Goal: Task Accomplishment & Management: Use online tool/utility

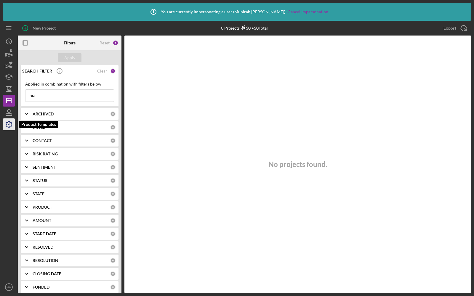
click at [10, 124] on icon "button" at bounding box center [8, 124] width 15 height 15
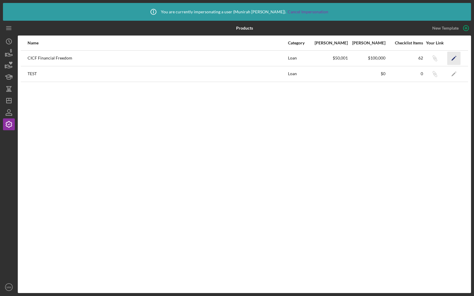
click at [452, 58] on icon "Icon/Edit" at bounding box center [453, 58] width 13 height 13
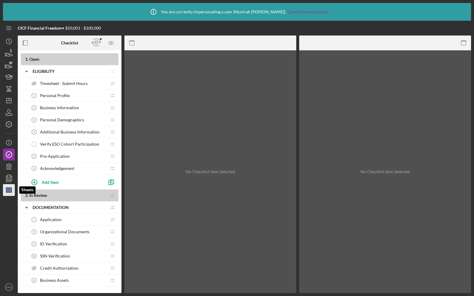
click at [5, 189] on icon "button" at bounding box center [8, 190] width 15 height 15
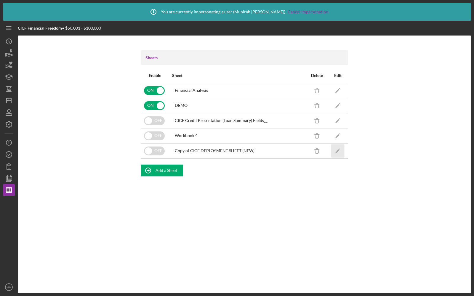
click at [338, 148] on icon "Icon/Edit" at bounding box center [337, 150] width 13 height 13
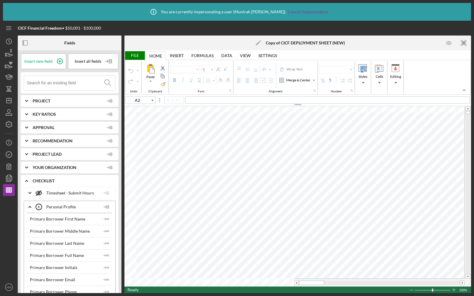
type input "Arial"
type input "10"
click at [9, 188] on polygon "button" at bounding box center [8, 190] width 5 height 5
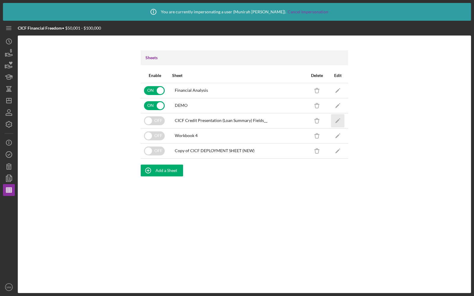
click at [338, 121] on polygon "button" at bounding box center [337, 121] width 4 height 4
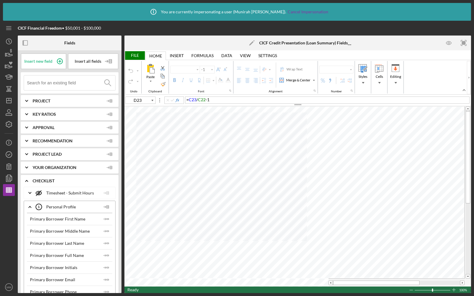
type input "Arial"
type input "10"
type input "C12"
type input "9"
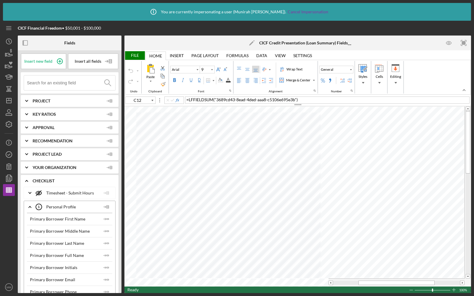
click at [66, 87] on input at bounding box center [71, 83] width 88 height 15
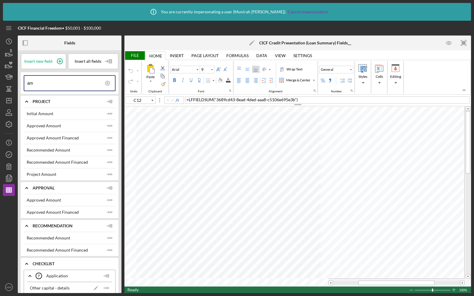
type input "a"
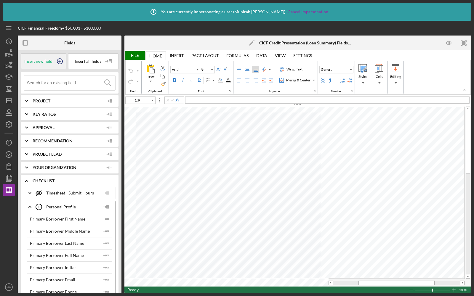
click at [55, 62] on icon at bounding box center [59, 61] width 15 height 15
type input "C9"
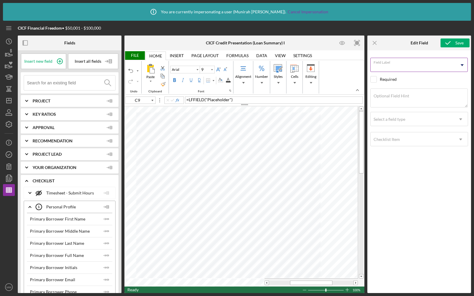
click at [396, 68] on input "Field Label" at bounding box center [418, 65] width 97 height 14
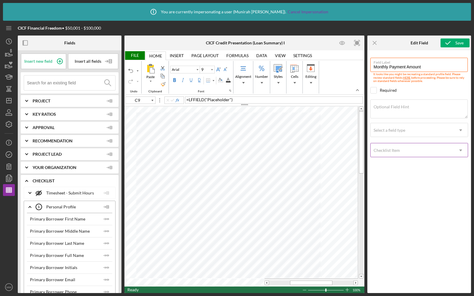
type input "Monthly Payment Amount"
click at [395, 145] on div "Checklist Item" at bounding box center [412, 151] width 83 height 14
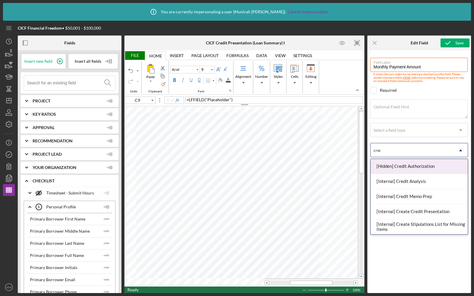
type input "credi"
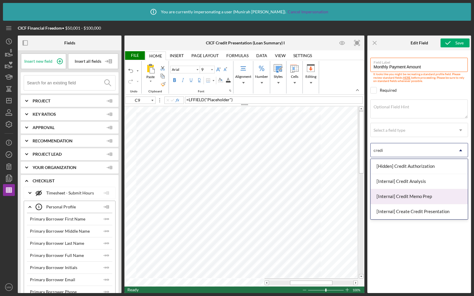
click at [399, 199] on div "[Internal] Credit Memo Prep" at bounding box center [419, 196] width 97 height 15
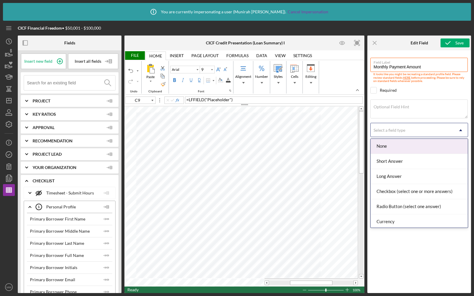
click at [394, 135] on div "Select a field type" at bounding box center [412, 131] width 83 height 14
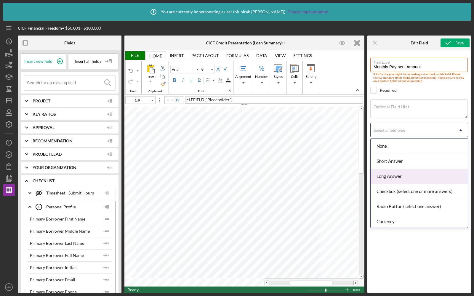
scroll to position [2, 0]
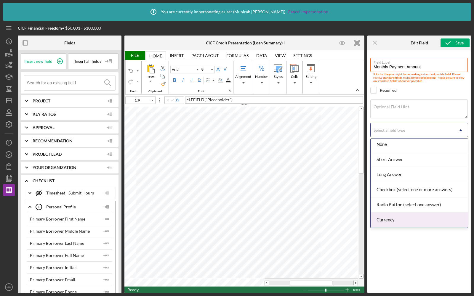
click at [396, 214] on div "Currency" at bounding box center [419, 220] width 97 height 15
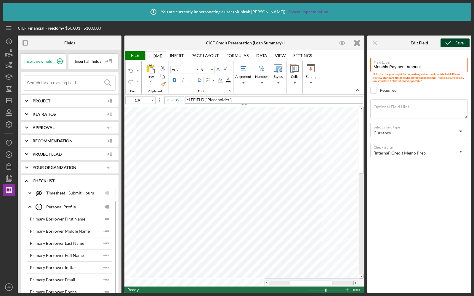
click at [454, 42] on icon "submit" at bounding box center [448, 43] width 15 height 15
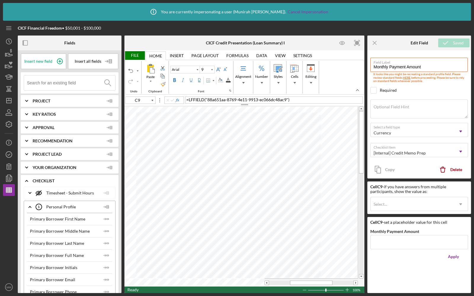
click at [133, 54] on div "File" at bounding box center [134, 55] width 20 height 9
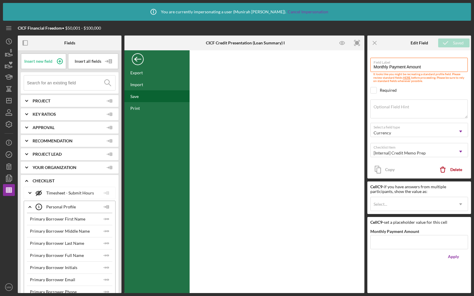
click at [142, 96] on div "Save" at bounding box center [156, 96] width 65 height 12
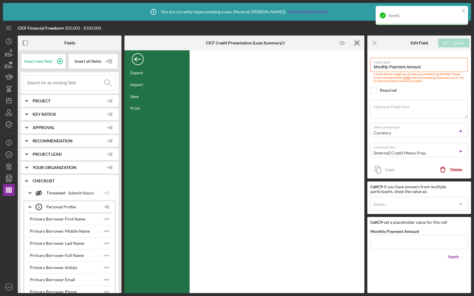
click at [137, 58] on div "Back" at bounding box center [138, 58] width 12 height 12
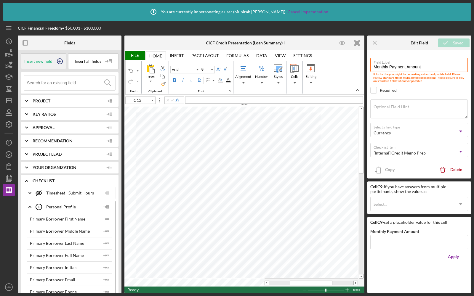
click at [44, 63] on span "Insert new field" at bounding box center [38, 61] width 28 height 5
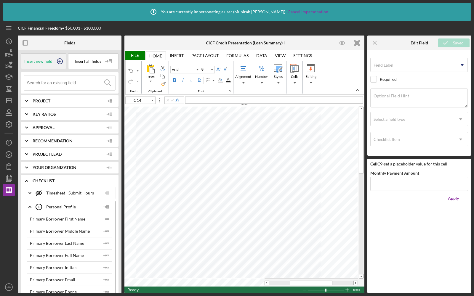
click at [36, 63] on span "Insert new field" at bounding box center [38, 61] width 28 height 5
type input "C15"
type input "9"
type input "C13"
click at [400, 67] on input "Field Label" at bounding box center [418, 65] width 97 height 14
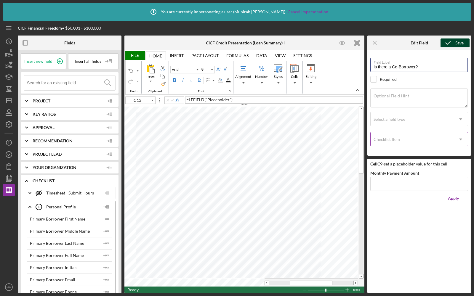
type input "Is there a Co-Borrower?"
click at [397, 136] on div "Checklist Item" at bounding box center [412, 140] width 83 height 14
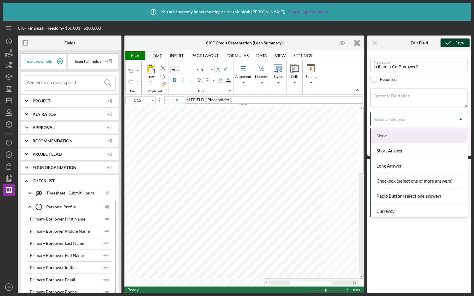
click at [396, 124] on div "Select a field type" at bounding box center [412, 120] width 83 height 14
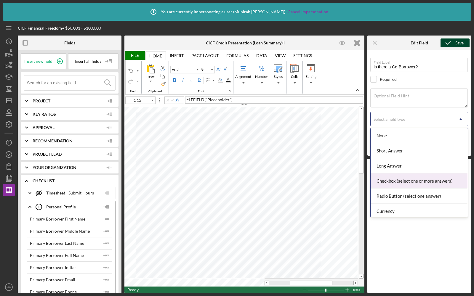
click at [384, 194] on div "Radio Button (select one answer)" at bounding box center [419, 196] width 97 height 15
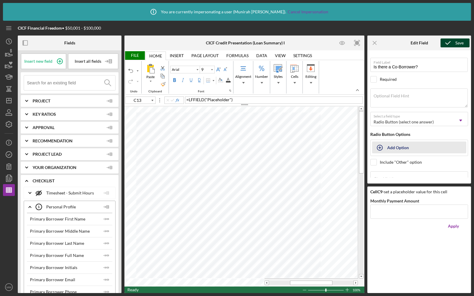
click at [381, 148] on icon "button" at bounding box center [380, 147] width 15 height 15
type input "Yes"
click at [421, 133] on div "Radio Button Options" at bounding box center [419, 134] width 98 height 5
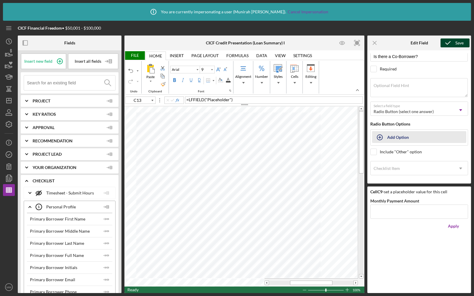
click at [381, 134] on icon "button" at bounding box center [380, 137] width 15 height 15
type input "Yes"
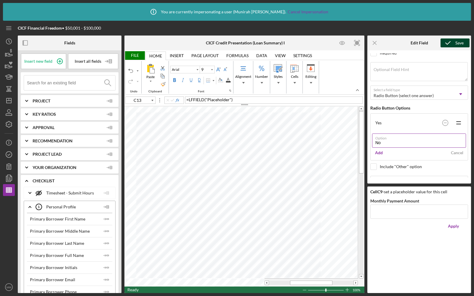
scroll to position [41, 0]
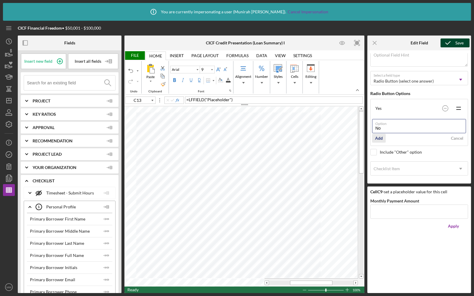
type input "No"
click at [380, 136] on div "Add" at bounding box center [379, 138] width 8 height 9
click at [451, 42] on icon "submit" at bounding box center [448, 43] width 15 height 15
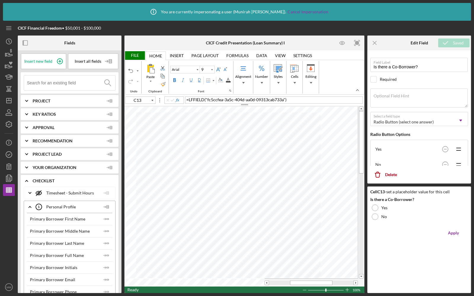
type input "C14"
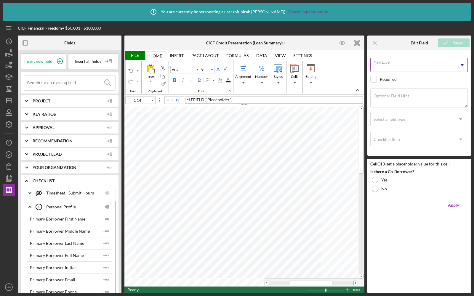
click at [387, 68] on input "Field Label" at bounding box center [418, 65] width 97 height 14
type input "Is there a Guarantor?"
click at [389, 120] on div "Select a field type" at bounding box center [390, 119] width 32 height 5
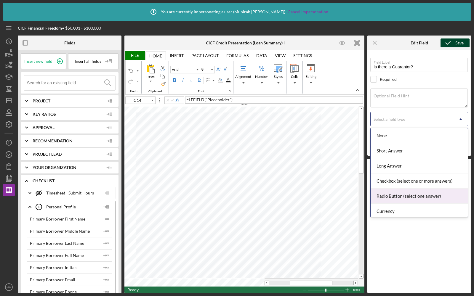
click at [391, 194] on div "Radio Button (select one answer)" at bounding box center [419, 196] width 97 height 15
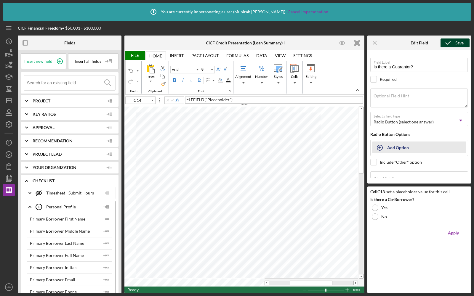
click at [390, 146] on div "Add Option" at bounding box center [398, 147] width 22 height 11
type input "Yes"
type input "No"
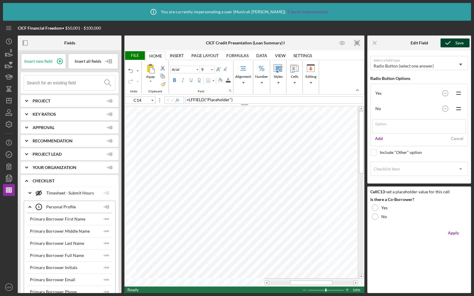
click at [463, 44] on button "Save" at bounding box center [455, 43] width 29 height 9
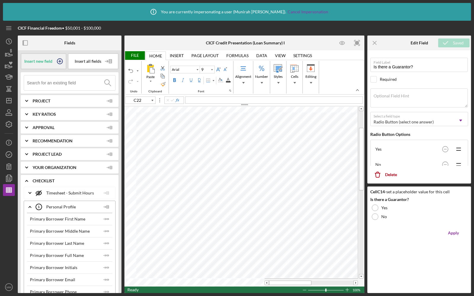
click at [54, 60] on icon at bounding box center [59, 61] width 15 height 15
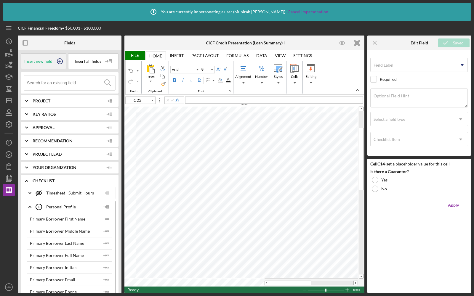
click at [44, 59] on span "Insert new field" at bounding box center [38, 61] width 28 height 5
click at [52, 61] on icon at bounding box center [59, 61] width 15 height 15
click at [54, 62] on icon at bounding box center [59, 61] width 15 height 15
type input "C26"
type input "9"
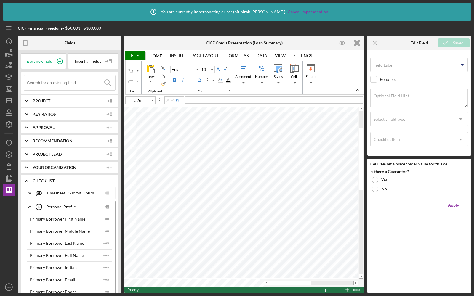
type input "C22"
click at [391, 69] on input "Field Label" at bounding box center [418, 65] width 97 height 14
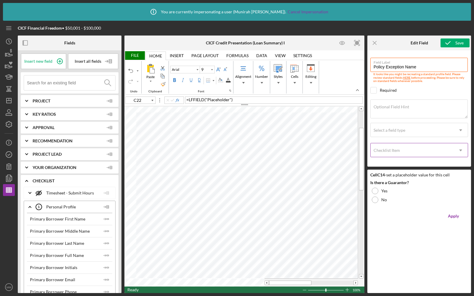
type input "Policy Exception Name"
click at [384, 144] on div "Checklist Item" at bounding box center [412, 151] width 83 height 14
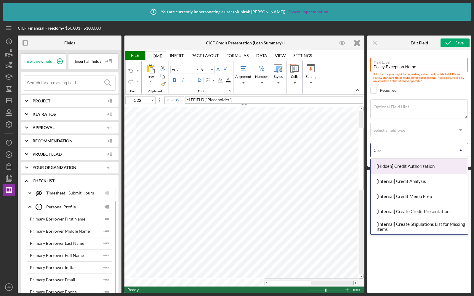
type input "Credi"
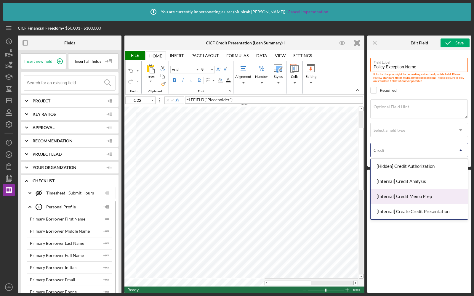
click at [408, 197] on div "[Internal] Credit Memo Prep" at bounding box center [419, 196] width 97 height 15
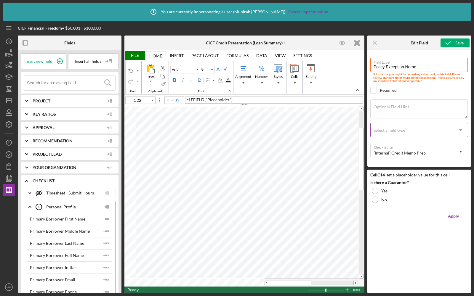
click at [400, 128] on div "Select a field type" at bounding box center [390, 130] width 32 height 5
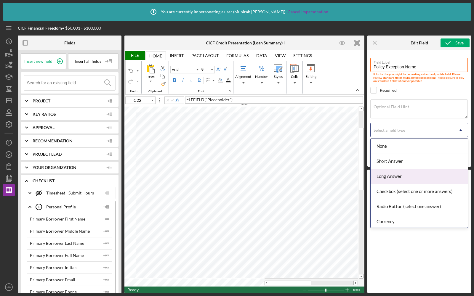
click at [388, 170] on div "Long Answer" at bounding box center [419, 176] width 97 height 15
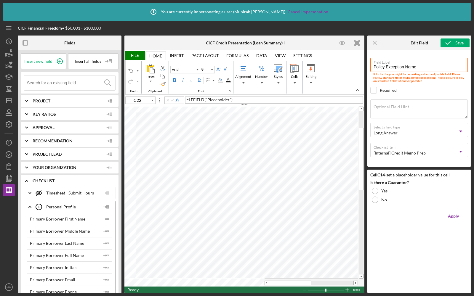
click at [448, 47] on div "Save" at bounding box center [456, 43] width 31 height 15
click at [448, 44] on icon "submit" at bounding box center [448, 43] width 15 height 15
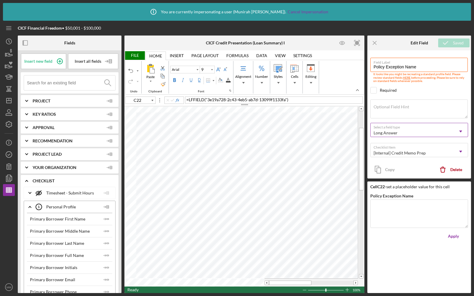
type input "C23"
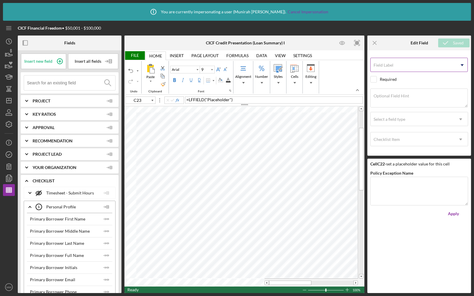
click at [387, 66] on label "Field Label" at bounding box center [384, 65] width 20 height 5
click at [387, 66] on input "Field Label" at bounding box center [418, 65] width 97 height 14
click at [374, 66] on input "Exception Status" at bounding box center [418, 65] width 97 height 14
type input "Policy Exception Status"
click at [392, 119] on div "Select a field type" at bounding box center [390, 119] width 32 height 5
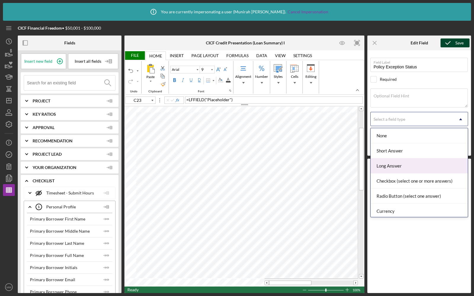
click at [392, 161] on div "Long Answer" at bounding box center [419, 166] width 97 height 15
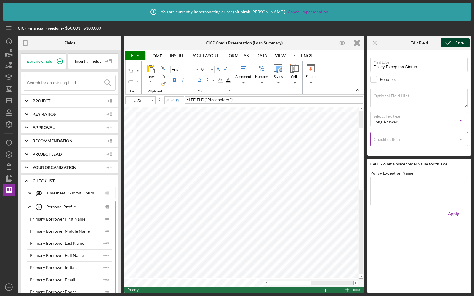
click at [391, 144] on div "Checklist Item" at bounding box center [412, 140] width 83 height 14
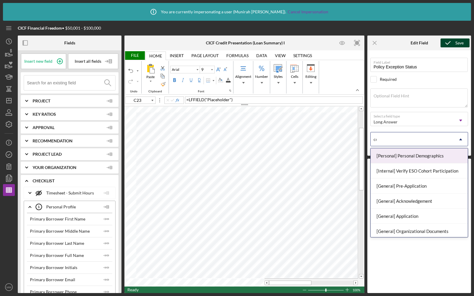
type input "cre"
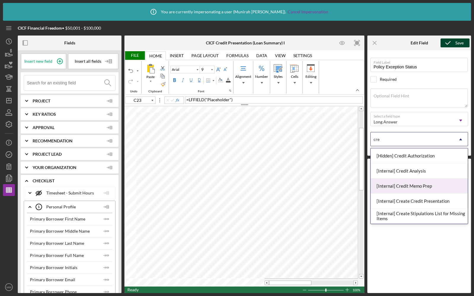
click at [402, 188] on div "[Internal] Credit Memo Prep" at bounding box center [419, 186] width 97 height 15
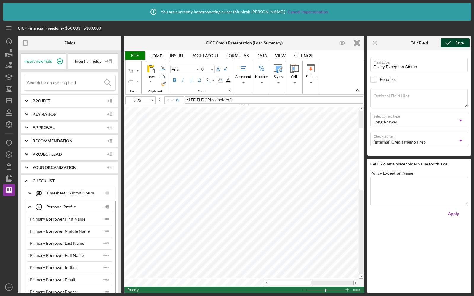
click at [450, 44] on icon "submit" at bounding box center [448, 43] width 15 height 15
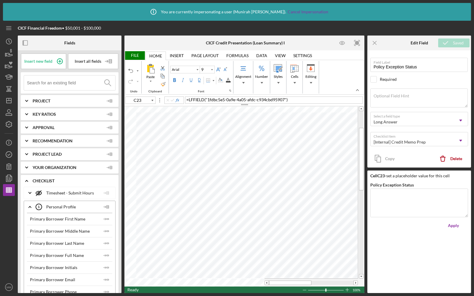
type input "C24"
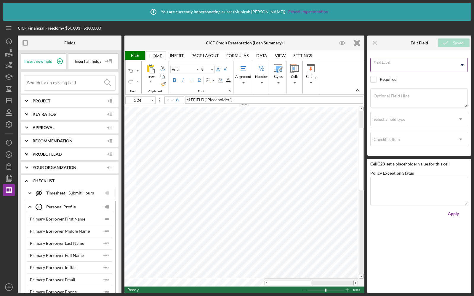
click at [394, 64] on div "Field Label Icon/Dropdown Arrow" at bounding box center [419, 65] width 98 height 15
type input "Policy Exception Mitigants"
click at [402, 142] on div "Checklist Item" at bounding box center [412, 140] width 83 height 14
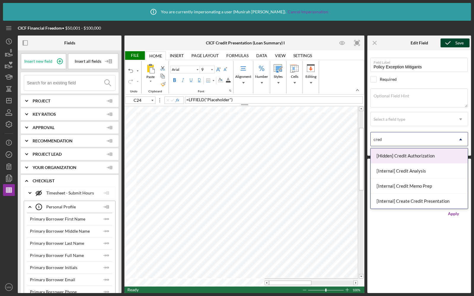
type input "credi"
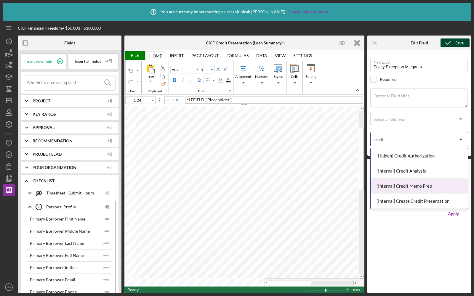
click at [413, 180] on div "[Internal] Credit Memo Prep" at bounding box center [419, 186] width 97 height 15
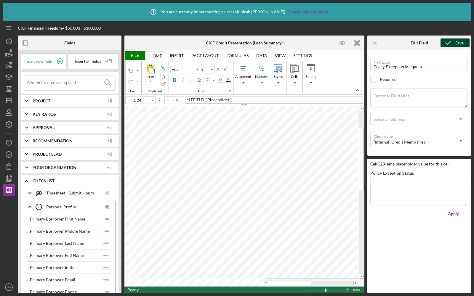
click at [450, 42] on icon "submit" at bounding box center [448, 43] width 15 height 15
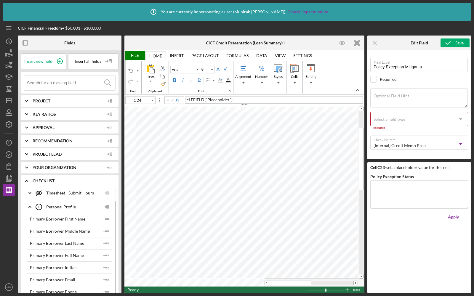
click at [399, 120] on div "Select a field type" at bounding box center [390, 119] width 32 height 5
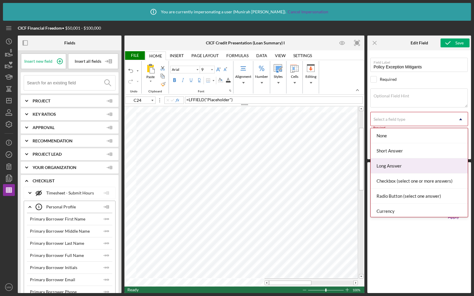
click at [396, 172] on div "Long Answer" at bounding box center [419, 166] width 97 height 15
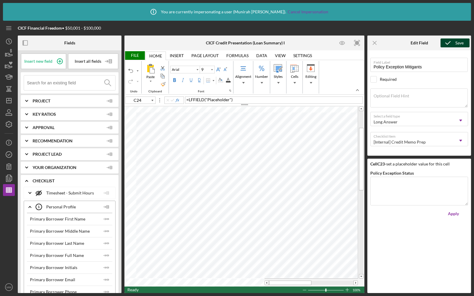
click at [452, 44] on icon "submit" at bounding box center [448, 43] width 15 height 15
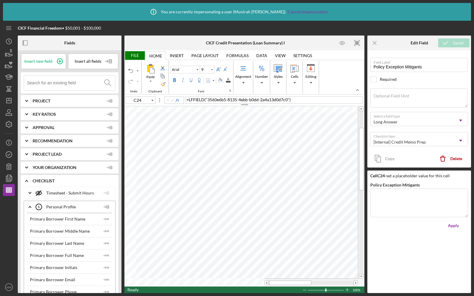
type input "C25"
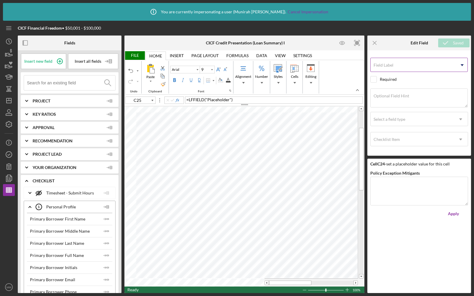
click at [381, 60] on div "Field Label Icon/Dropdown Arrow" at bounding box center [419, 65] width 98 height 15
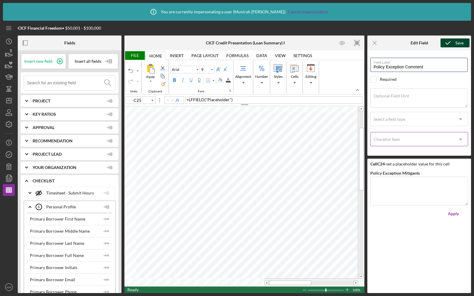
type input "Policy Exception Comment"
click at [393, 142] on div "Checklist Item" at bounding box center [412, 140] width 83 height 14
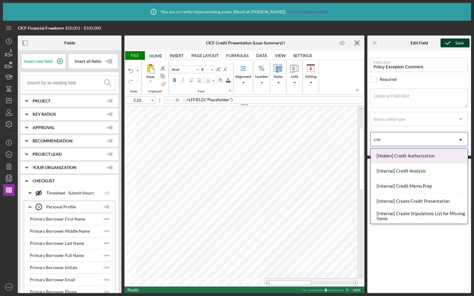
type input "credi"
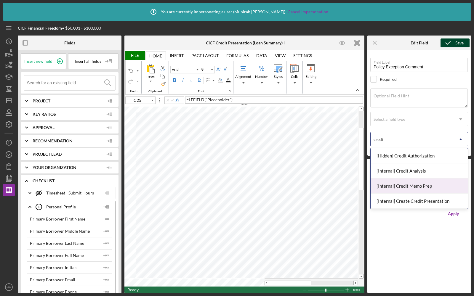
click at [390, 180] on div "[Internal] Credit Memo Prep" at bounding box center [419, 186] width 97 height 15
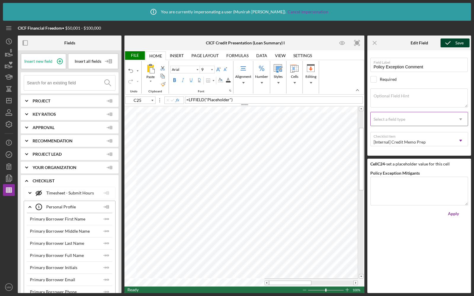
click at [386, 117] on div "Select a field type" at bounding box center [390, 119] width 32 height 5
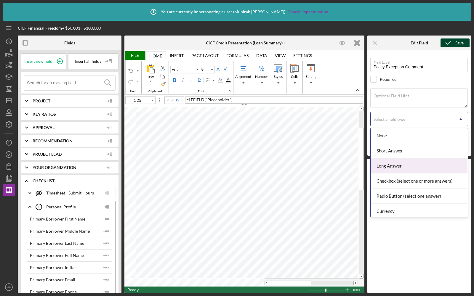
click at [387, 159] on div "Long Answer" at bounding box center [419, 166] width 97 height 15
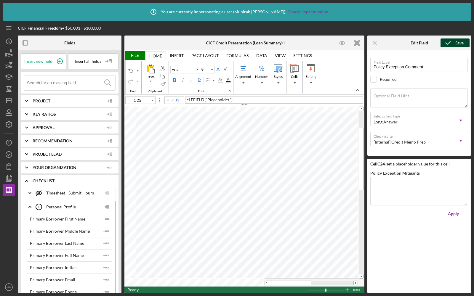
click at [455, 45] on div "Save" at bounding box center [459, 43] width 8 height 9
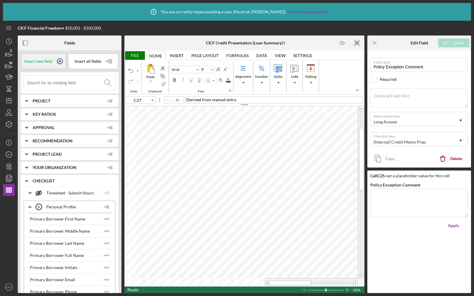
click at [50, 63] on span "Insert new field" at bounding box center [38, 61] width 28 height 5
type input "C28"
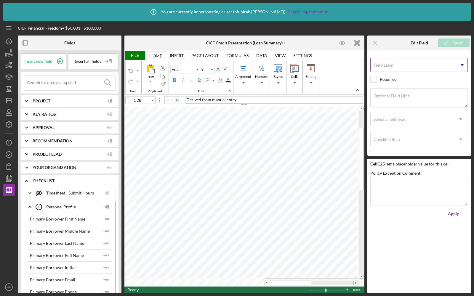
click at [399, 69] on input "Field Label" at bounding box center [418, 65] width 97 height 14
type input "Loan Write-Up"
click at [403, 139] on div "Checklist Item" at bounding box center [412, 140] width 83 height 14
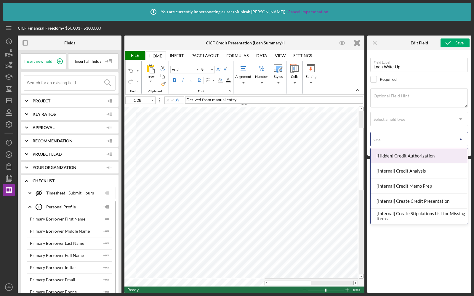
type input "credi"
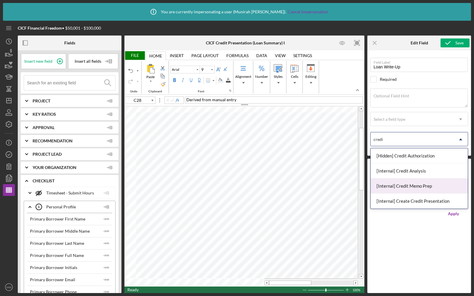
click at [413, 186] on div "[Internal] Credit Memo Prep" at bounding box center [419, 186] width 97 height 15
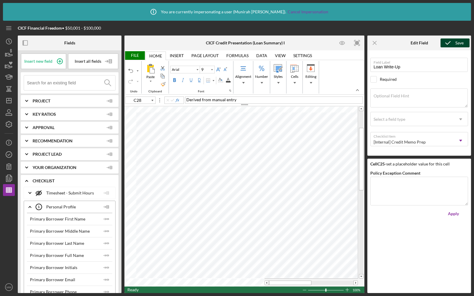
click at [453, 44] on icon "submit" at bounding box center [448, 43] width 15 height 15
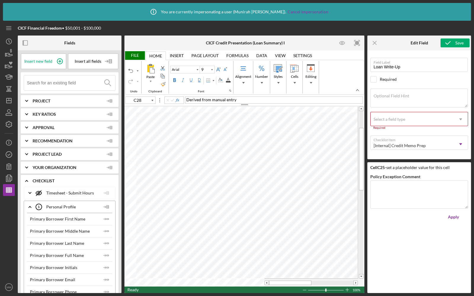
click at [399, 119] on div "Select a field type" at bounding box center [390, 119] width 32 height 5
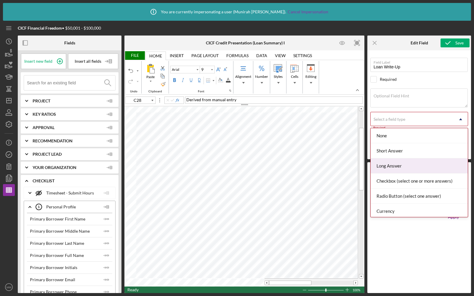
click at [388, 162] on div "Long Answer" at bounding box center [419, 166] width 97 height 15
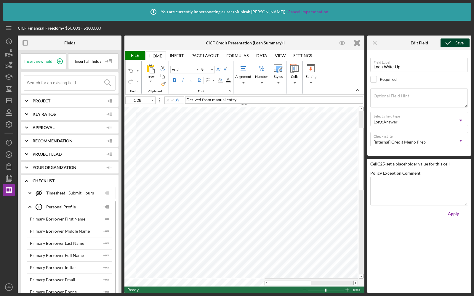
click at [452, 41] on icon "submit" at bounding box center [448, 43] width 15 height 15
type input "C27"
click at [66, 84] on input at bounding box center [71, 83] width 88 height 15
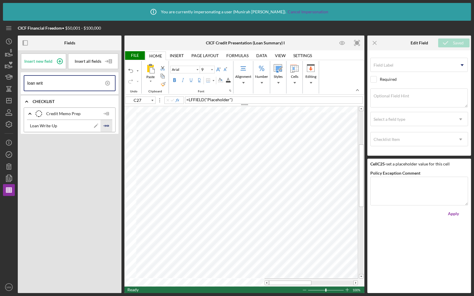
type input "loan writ"
click at [108, 125] on polygon "button" at bounding box center [108, 125] width 2 height 1
type input "C28"
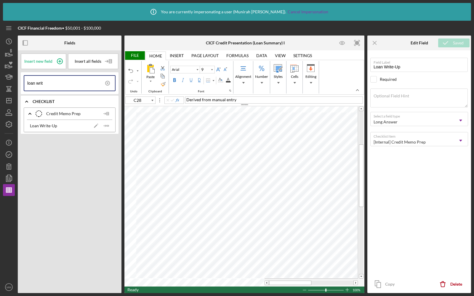
click at [140, 59] on div "File" at bounding box center [134, 55] width 20 height 9
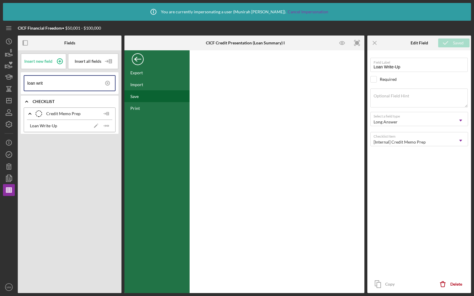
click at [144, 100] on div "Save" at bounding box center [156, 96] width 65 height 12
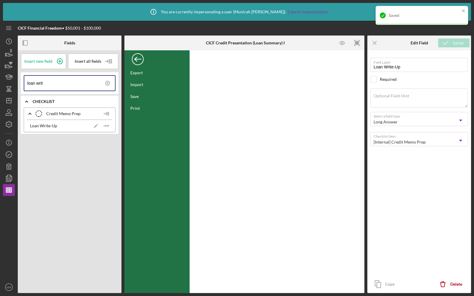
click at [138, 60] on div "Back" at bounding box center [138, 58] width 12 height 12
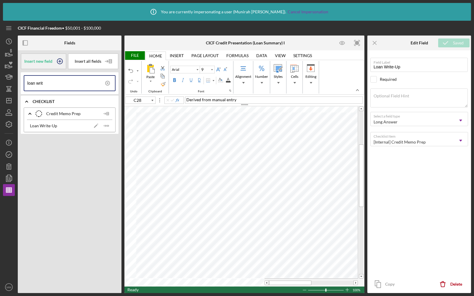
click at [46, 60] on span "Insert new field" at bounding box center [38, 61] width 28 height 5
type input "10"
type input "C29"
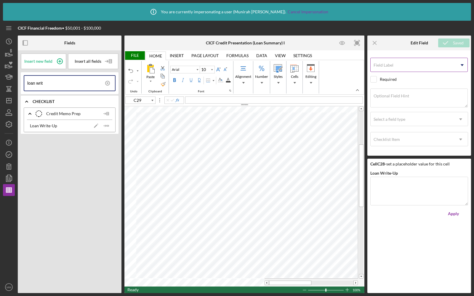
click at [388, 68] on input "Field Label" at bounding box center [418, 65] width 97 height 14
type input "Financial Analysis"
click at [373, 41] on icon "Icon/Menu Close" at bounding box center [374, 42] width 13 height 13
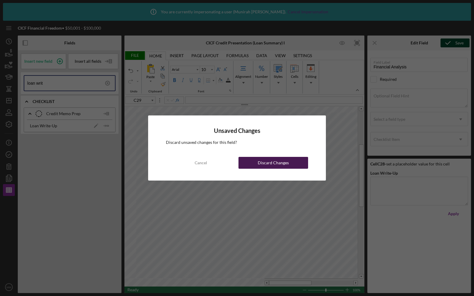
click at [292, 159] on button "Discard Changes" at bounding box center [274, 163] width 70 height 12
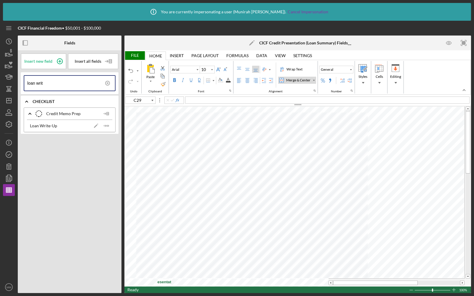
type input "Credit Presentation"
click at [135, 56] on div "File" at bounding box center [134, 55] width 20 height 9
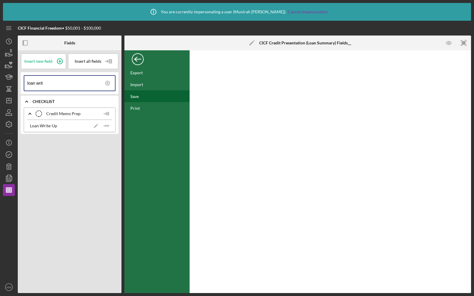
click at [131, 96] on div "Save" at bounding box center [134, 96] width 8 height 5
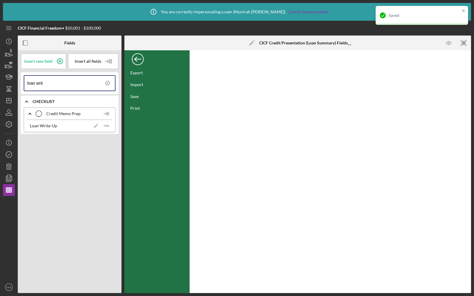
click at [139, 61] on div "Back" at bounding box center [138, 58] width 12 height 12
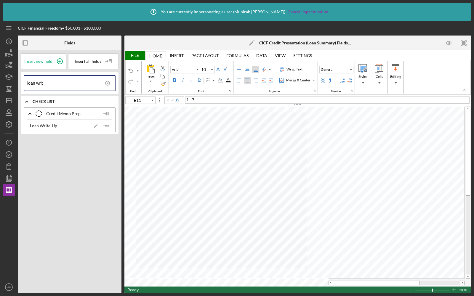
type input "A15"
type input "Calibri"
type input "12"
type input "D23"
type input "Arial"
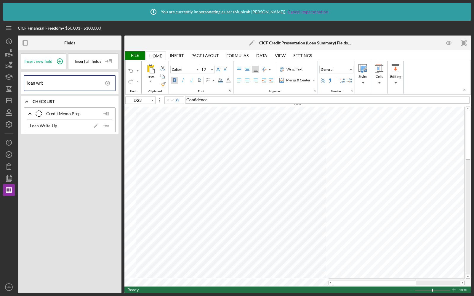
type input "10"
type input "A15"
type input "Calibri"
type input "12"
click at [137, 53] on div "File" at bounding box center [134, 55] width 20 height 9
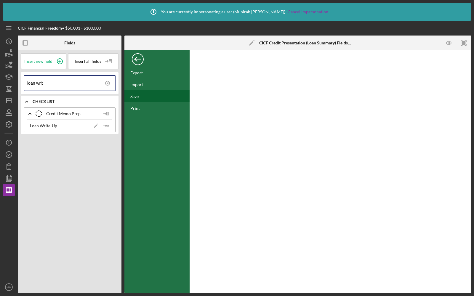
click at [140, 94] on div "Save" at bounding box center [156, 96] width 65 height 12
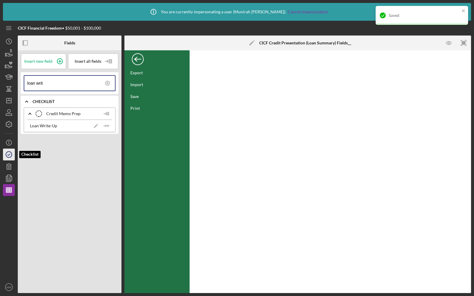
click at [11, 155] on icon "button" at bounding box center [8, 154] width 15 height 15
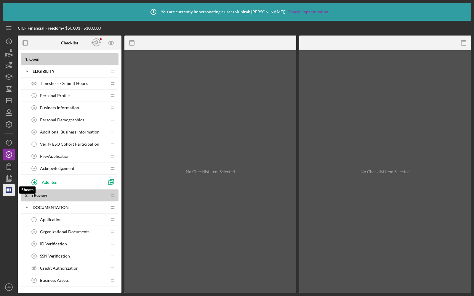
click at [9, 191] on line "button" at bounding box center [8, 191] width 5 height 0
